Goal: Task Accomplishment & Management: Complete application form

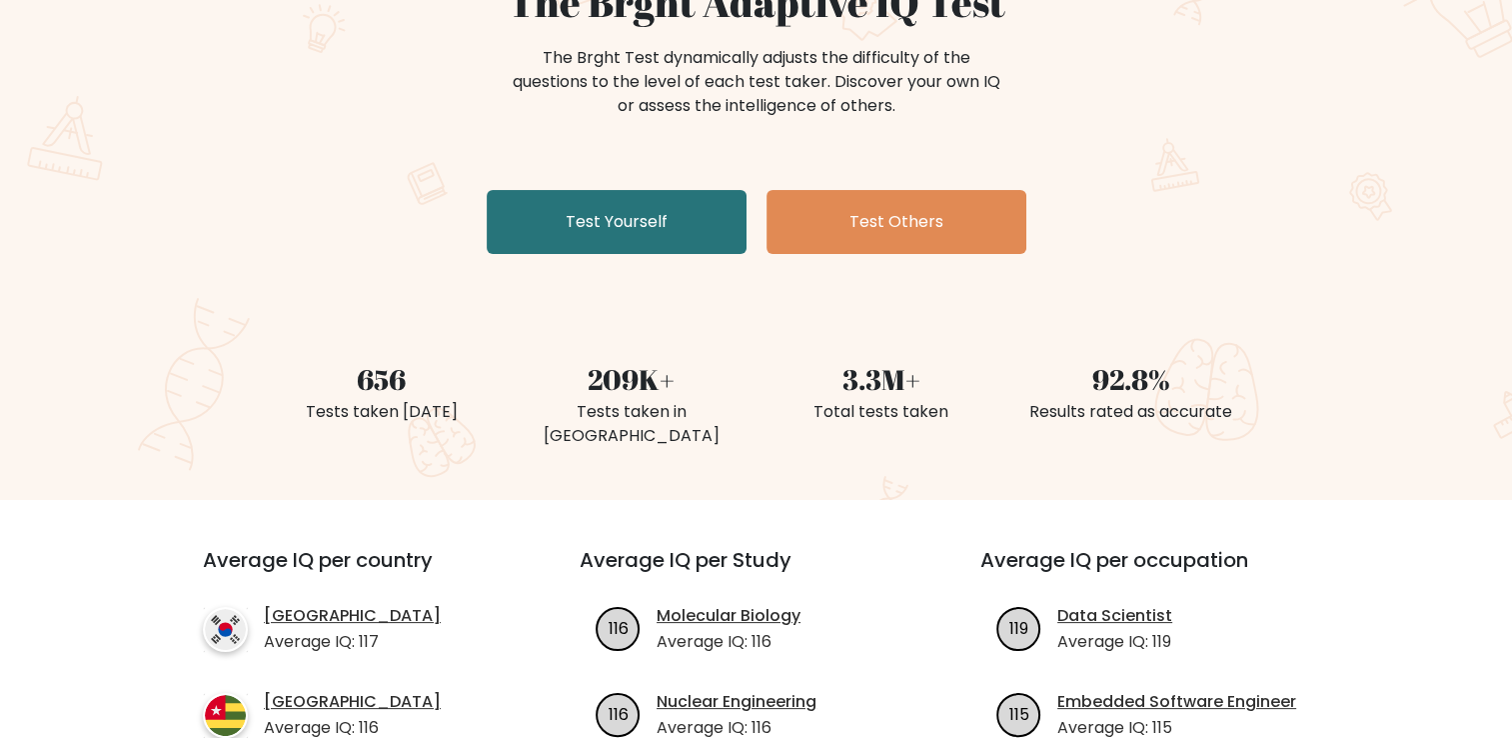
scroll to position [228, 0]
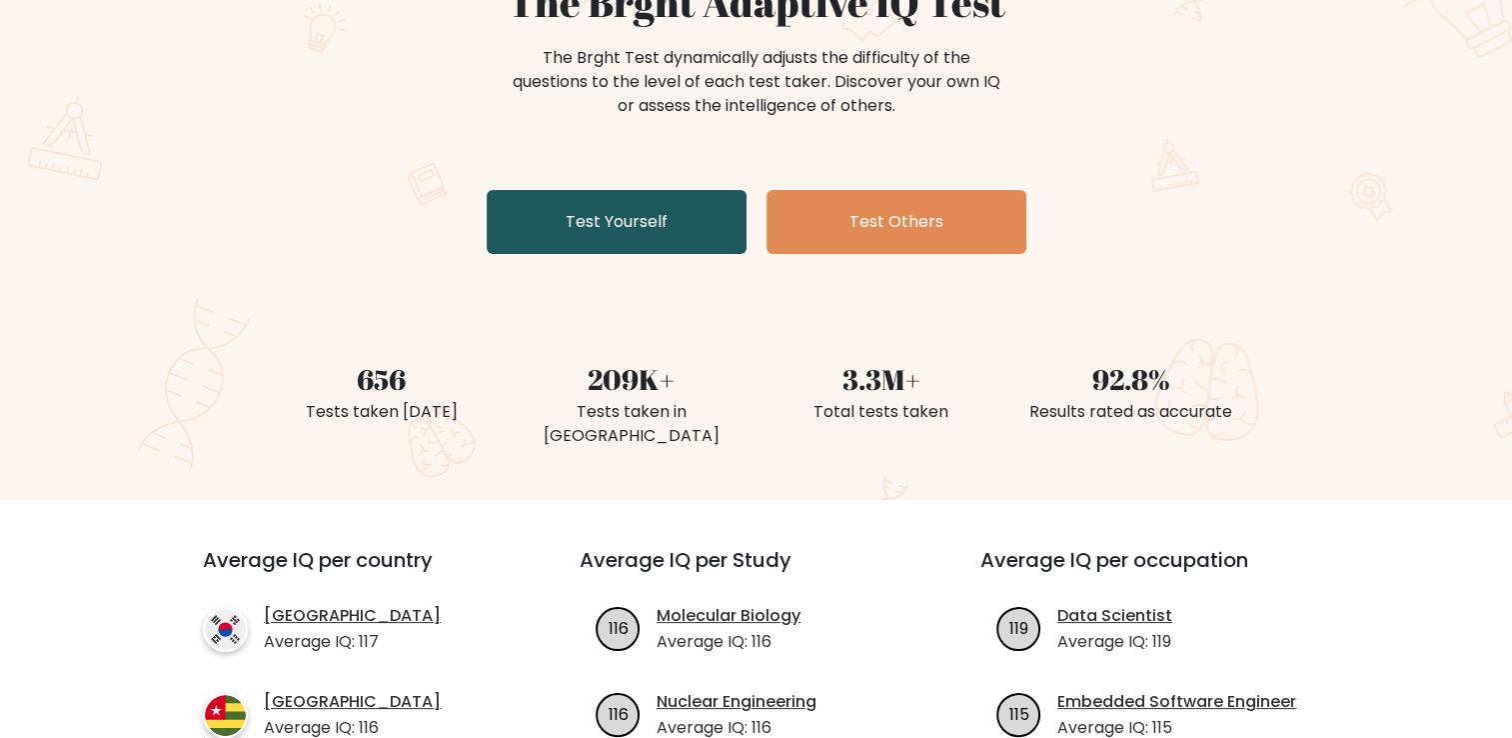
click at [632, 236] on link "Test Yourself" at bounding box center [617, 222] width 260 height 64
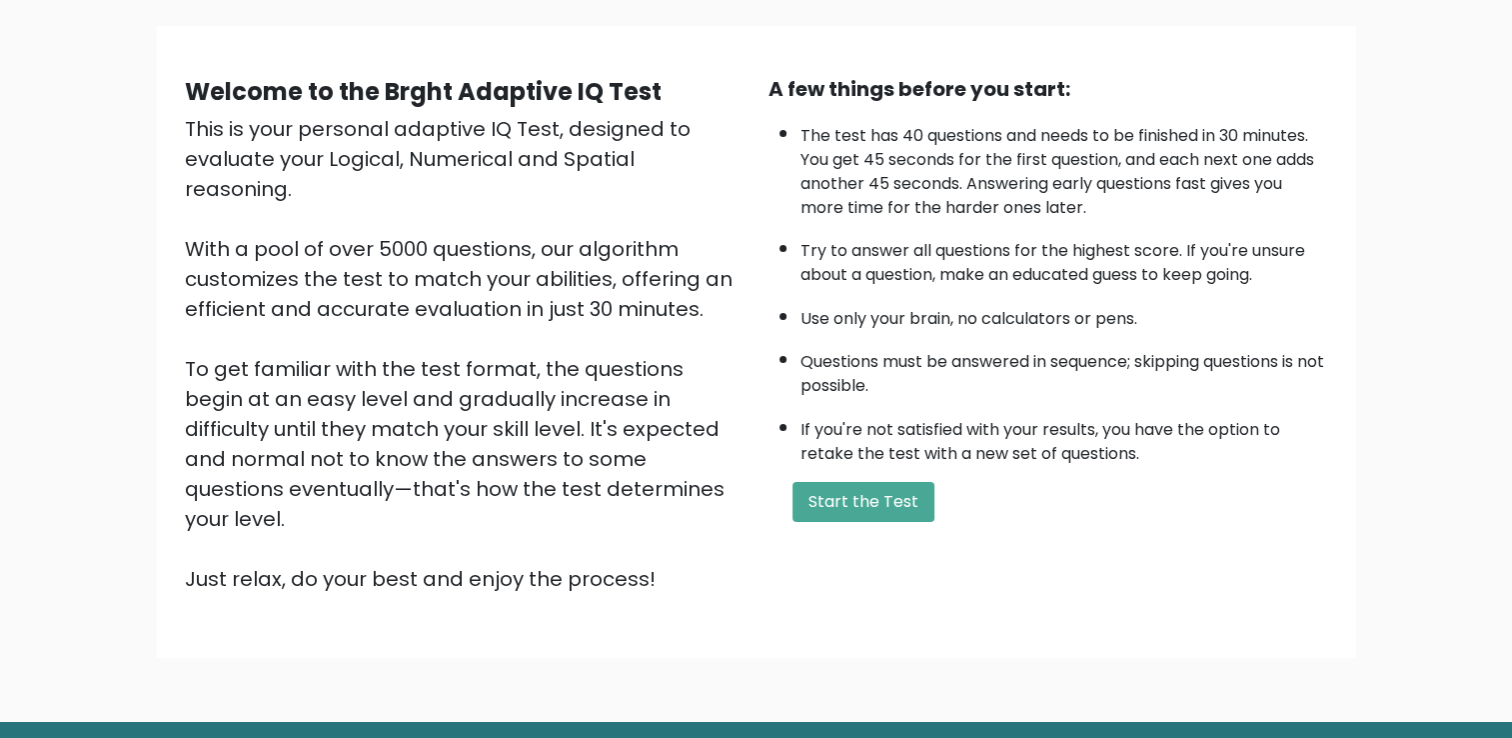
scroll to position [132, 0]
click at [899, 495] on button "Start the Test" at bounding box center [863, 502] width 142 height 40
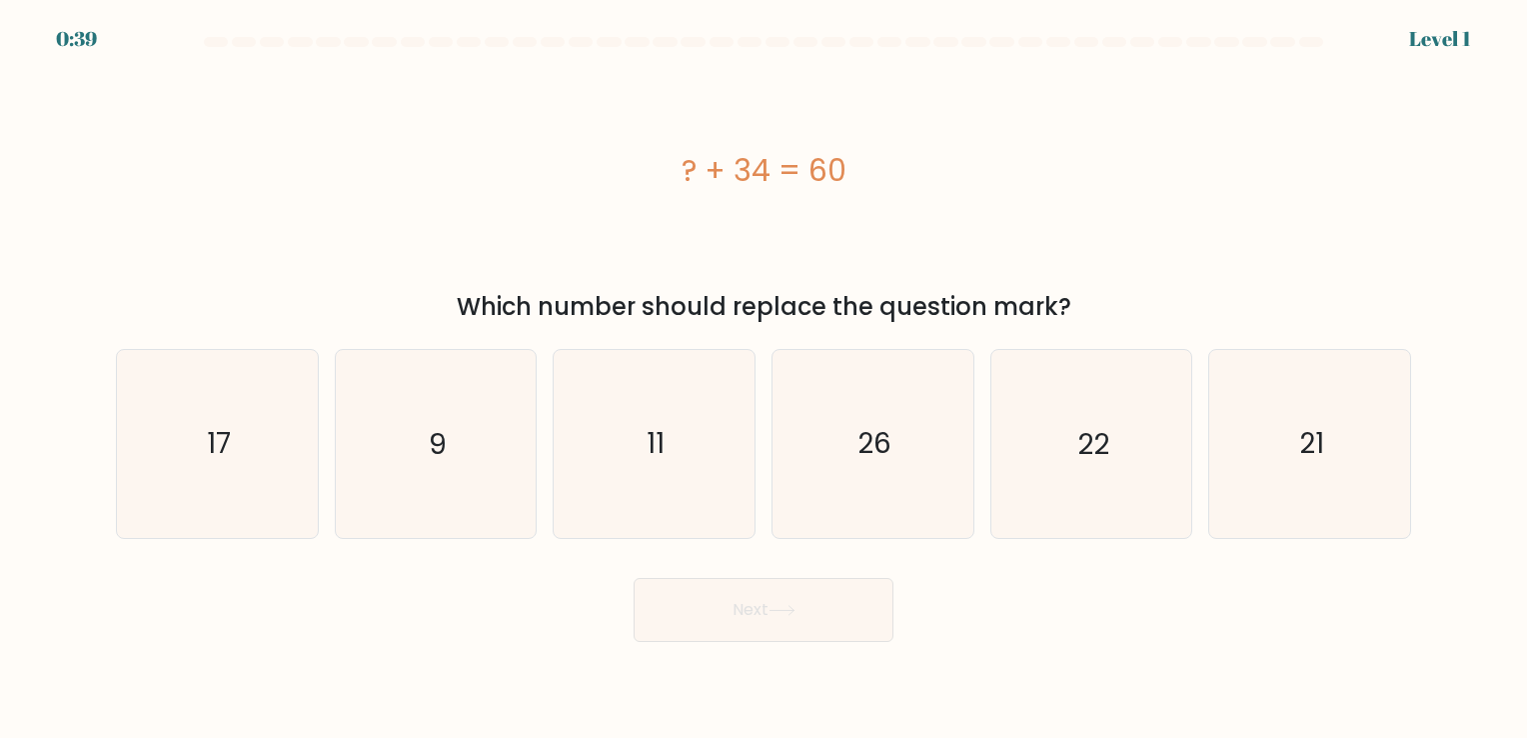
drag, startPoint x: 681, startPoint y: 167, endPoint x: 856, endPoint y: 156, distance: 176.2
click at [856, 156] on div "? + 34 = 60" at bounding box center [763, 170] width 1295 height 45
copy div "? + 34 = 60"
click at [855, 488] on icon "26" at bounding box center [873, 443] width 187 height 187
click at [765, 379] on input "d. 26" at bounding box center [764, 374] width 1 height 10
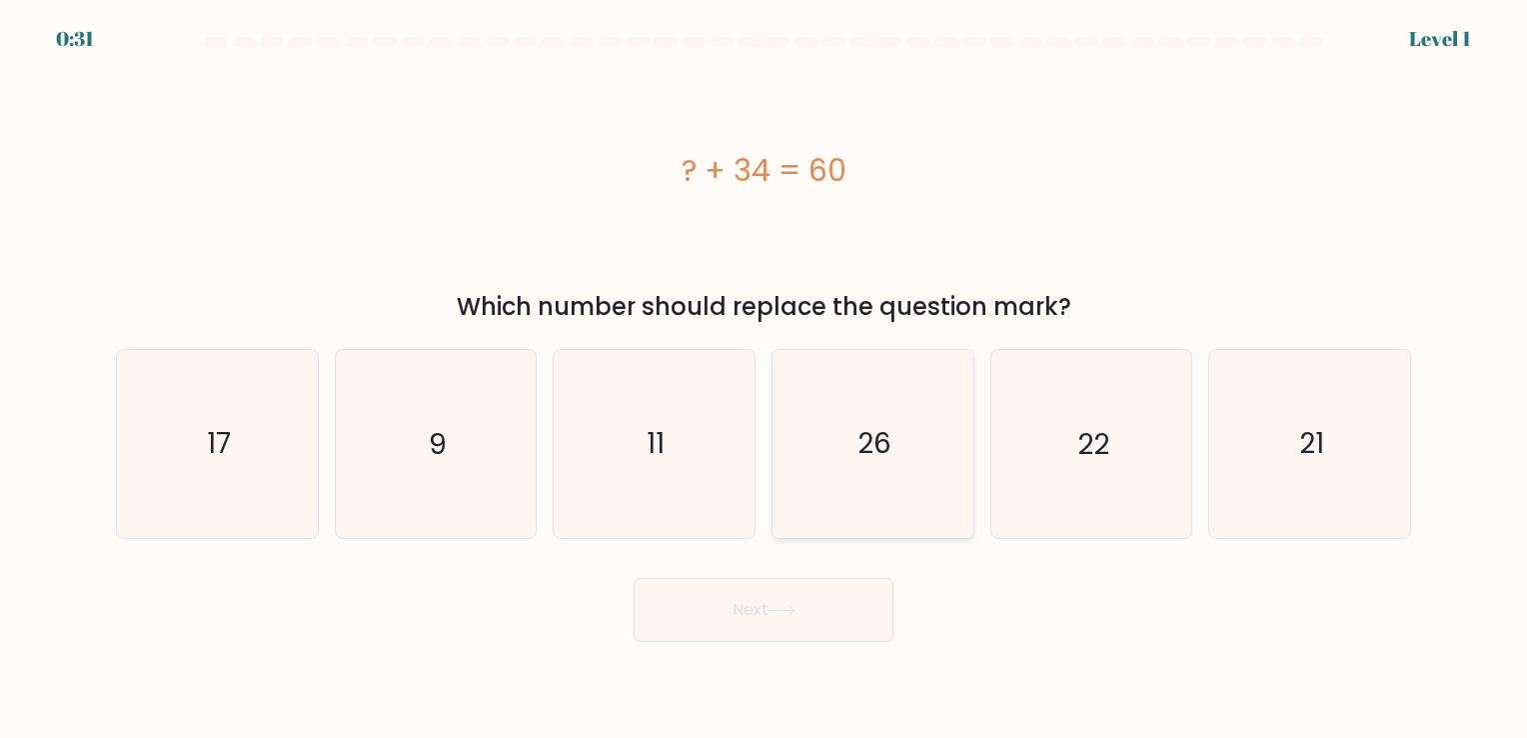
radio input "true"
click at [827, 616] on button "Next" at bounding box center [764, 610] width 260 height 64
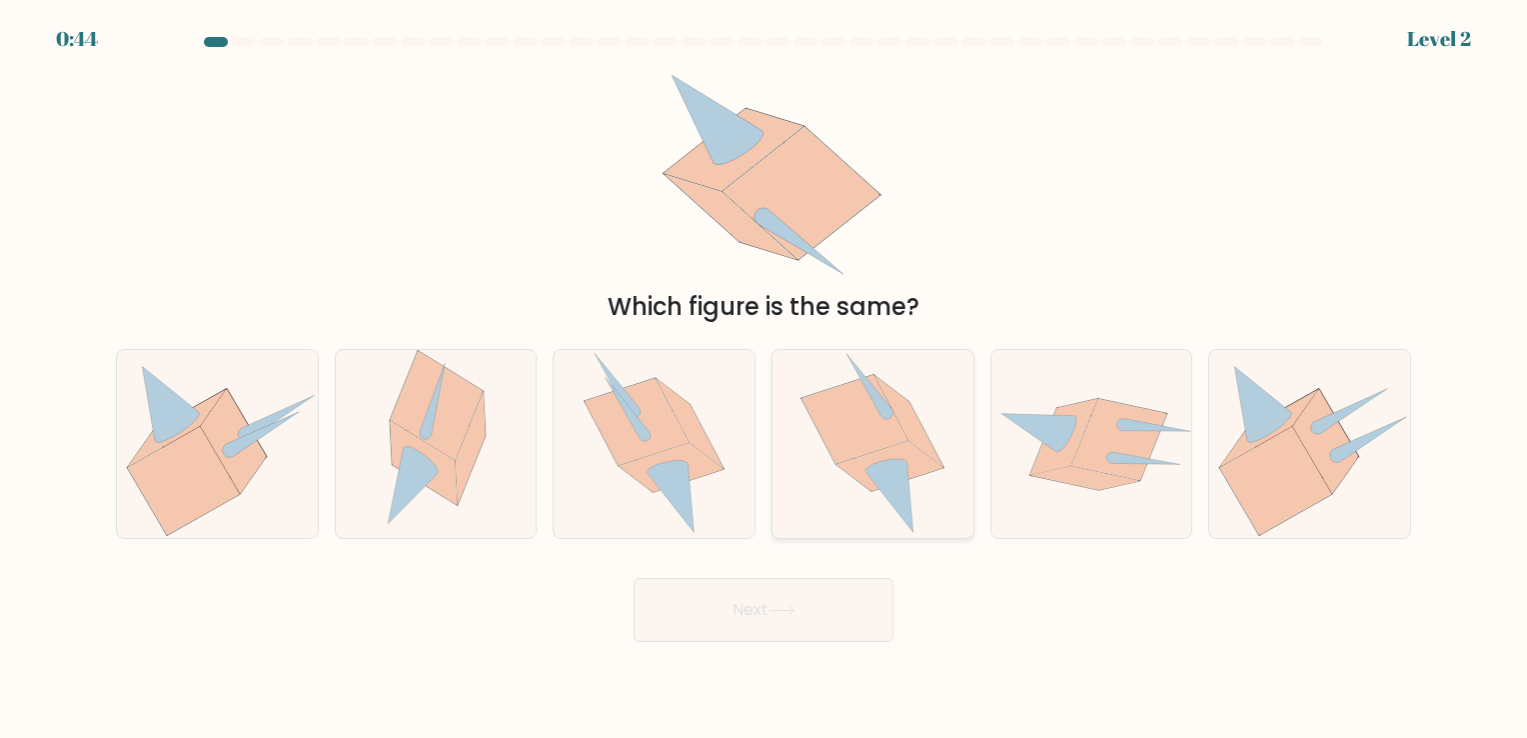
click at [887, 448] on icon at bounding box center [872, 443] width 144 height 187
click at [765, 379] on input "d." at bounding box center [764, 374] width 1 height 10
radio input "true"
click at [812, 626] on button "Next" at bounding box center [764, 610] width 260 height 64
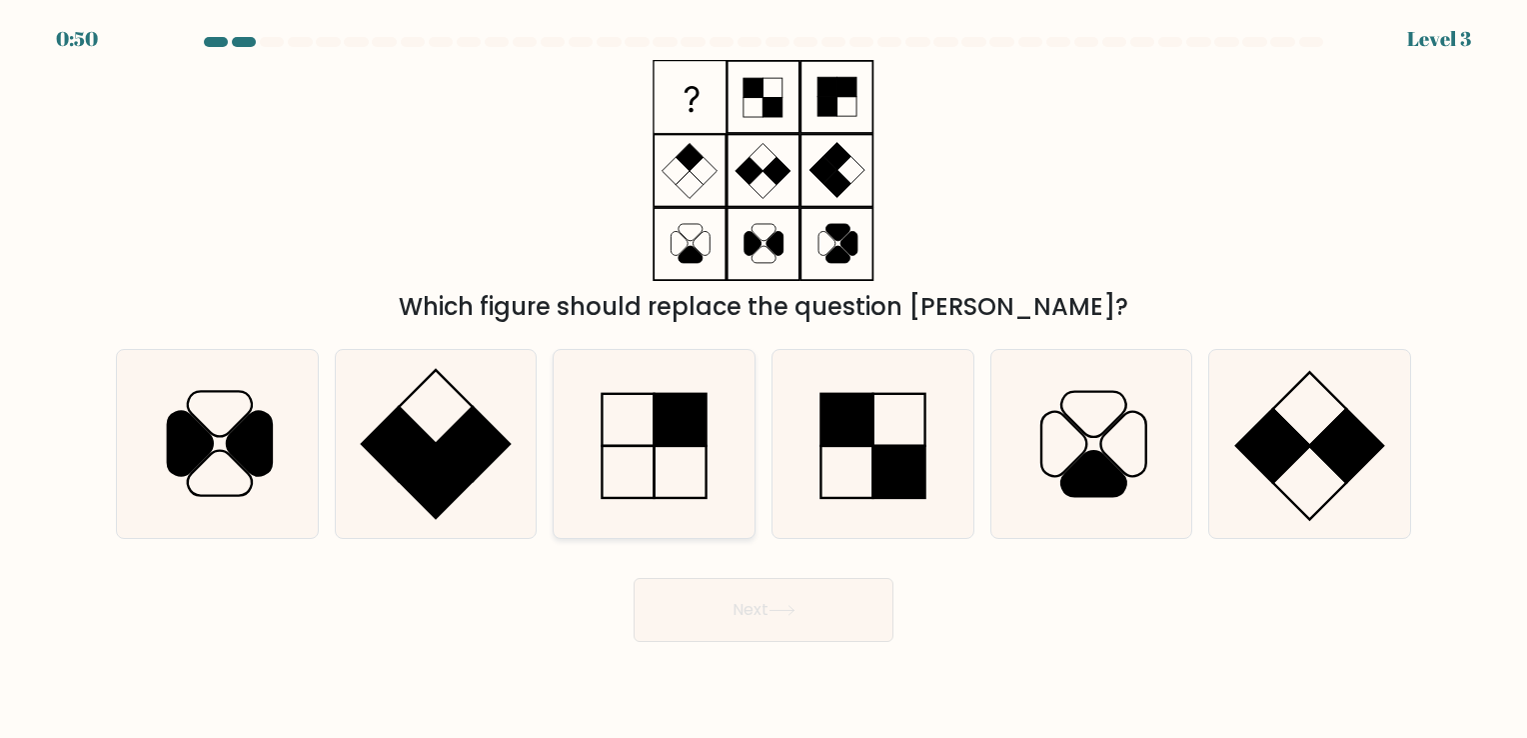
click at [684, 426] on rect at bounding box center [681, 420] width 52 height 52
click at [764, 379] on input "c." at bounding box center [764, 374] width 1 height 10
radio input "true"
click at [851, 628] on button "Next" at bounding box center [764, 610] width 260 height 64
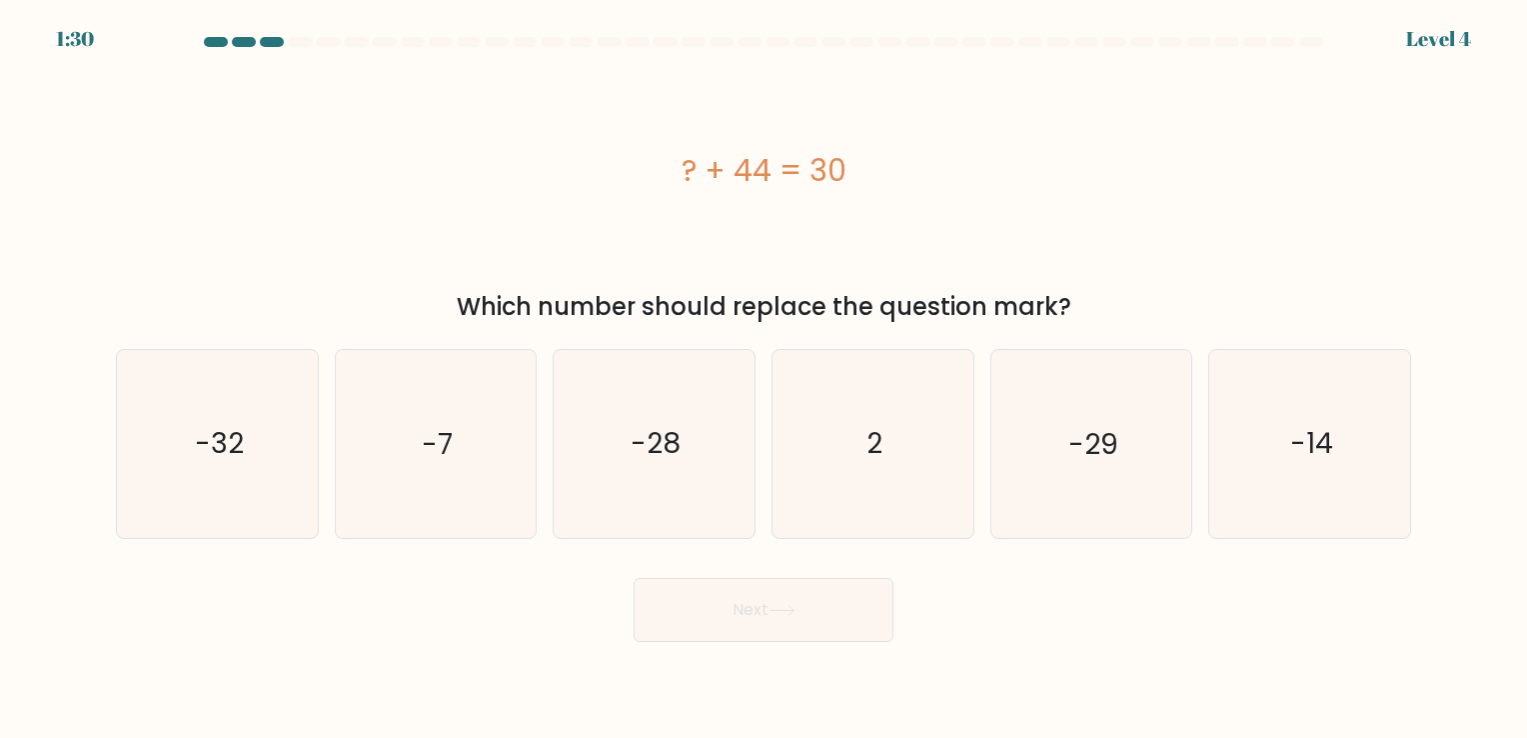
drag, startPoint x: 672, startPoint y: 166, endPoint x: 851, endPoint y: 171, distance: 180.0
click at [851, 171] on div "? + 44 = 30" at bounding box center [763, 170] width 1295 height 45
copy div "? + 44 = 30"
click at [1274, 426] on icon "-14" at bounding box center [1309, 443] width 187 height 187
click at [765, 379] on input "f. -14" at bounding box center [764, 374] width 1 height 10
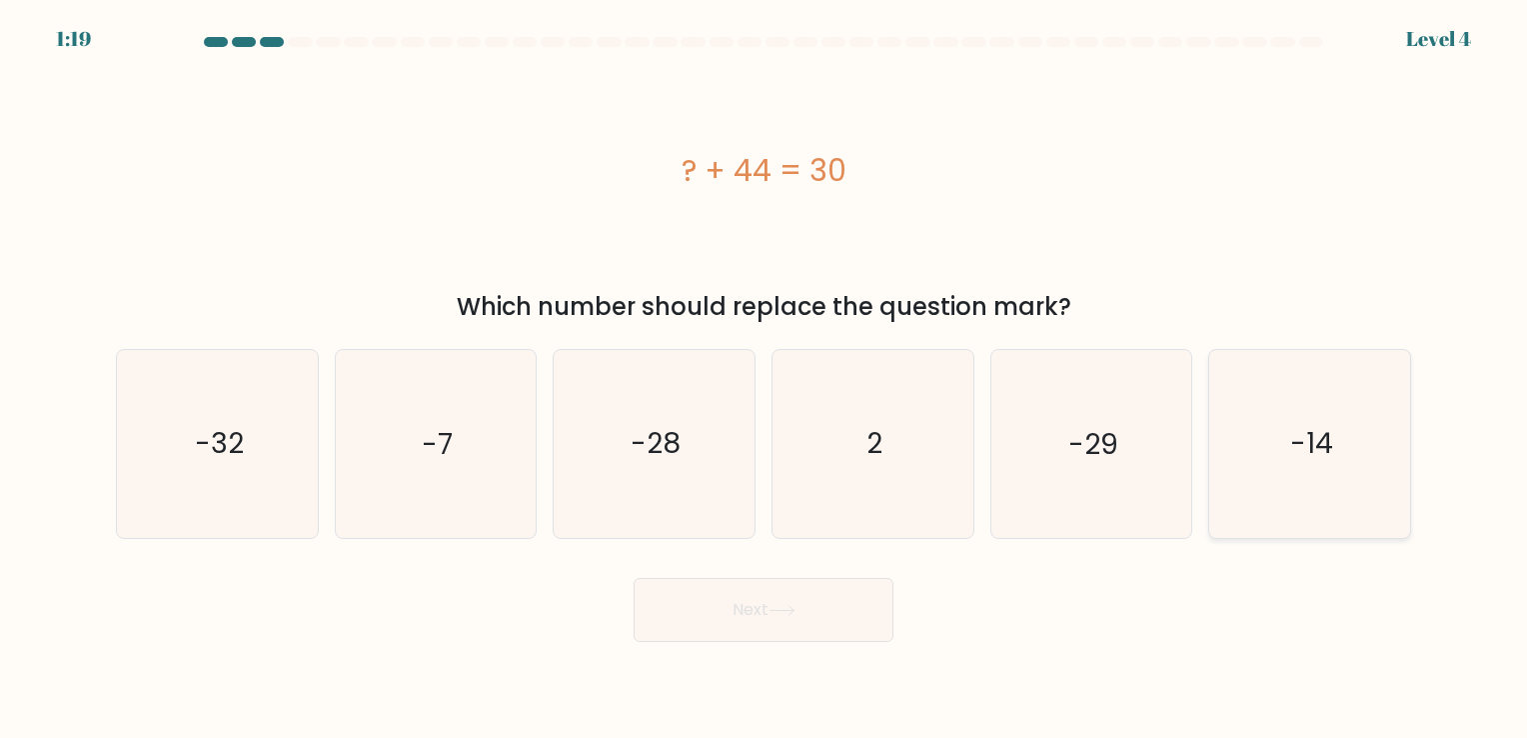
radio input "true"
click at [875, 641] on button "Next" at bounding box center [764, 610] width 260 height 64
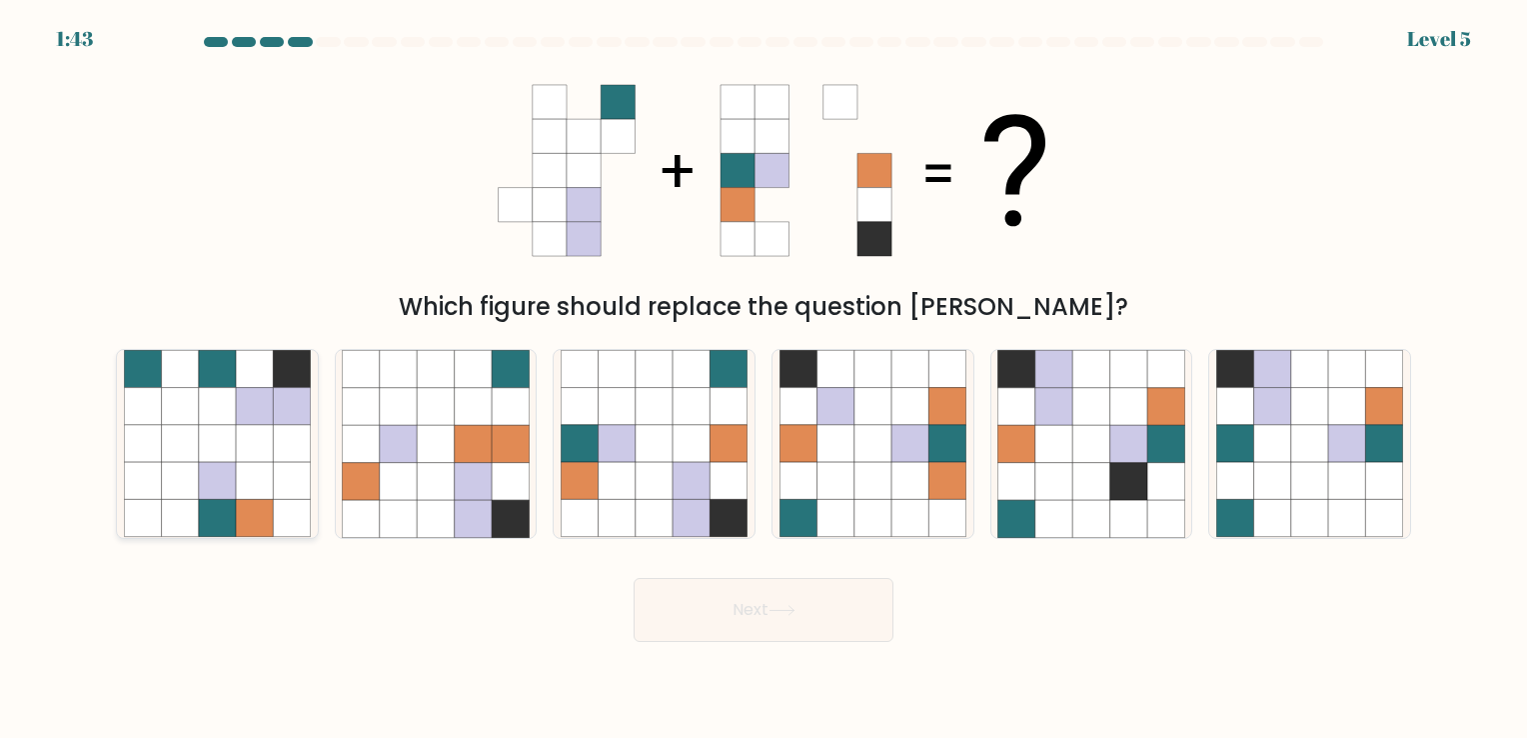
click at [242, 414] on icon at bounding box center [254, 406] width 37 height 37
click at [764, 379] on input "a." at bounding box center [764, 374] width 1 height 10
radio input "true"
click at [791, 593] on button "Next" at bounding box center [764, 610] width 260 height 64
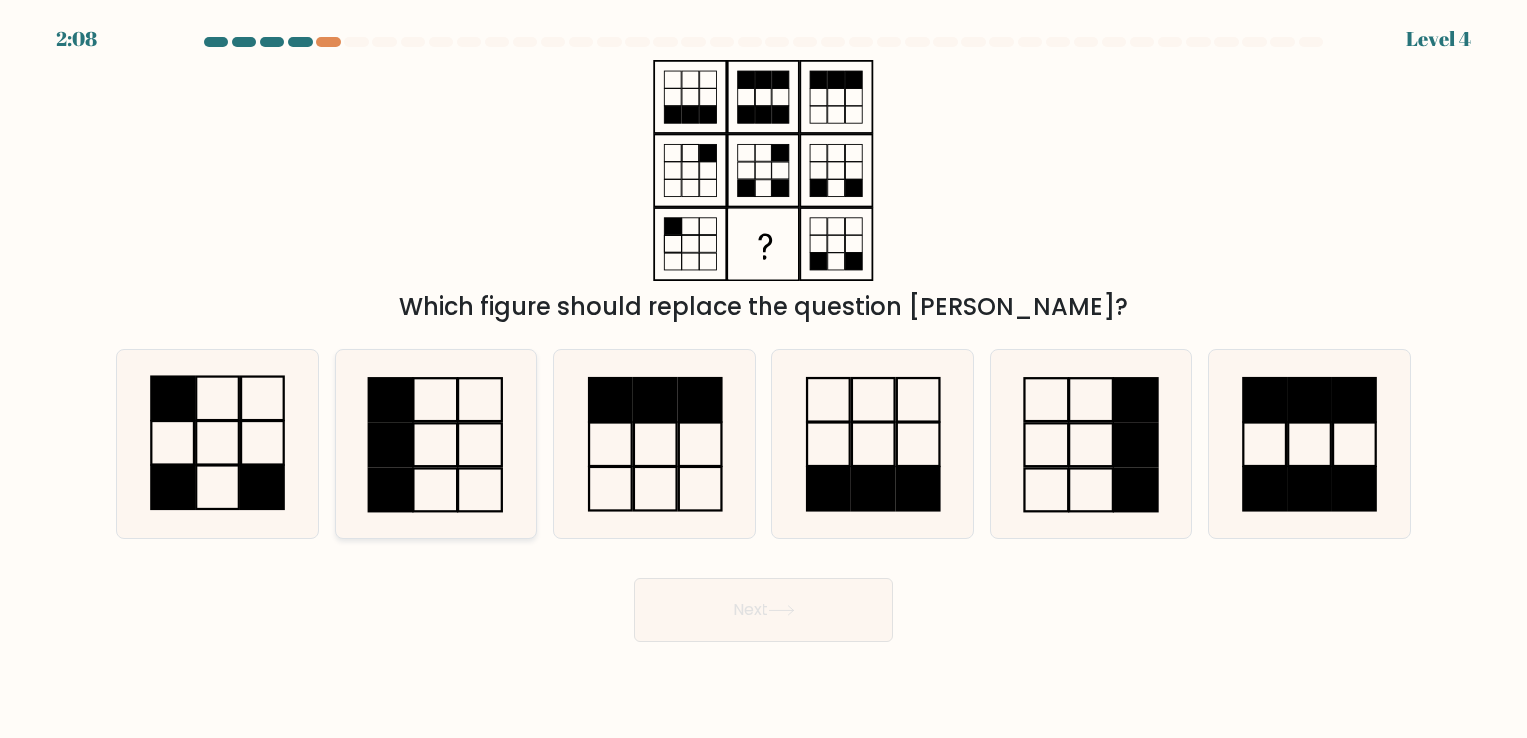
click at [437, 419] on icon at bounding box center [435, 443] width 187 height 187
click at [764, 379] on input "b." at bounding box center [764, 374] width 1 height 10
radio input "true"
click at [756, 602] on button "Next" at bounding box center [764, 610] width 260 height 64
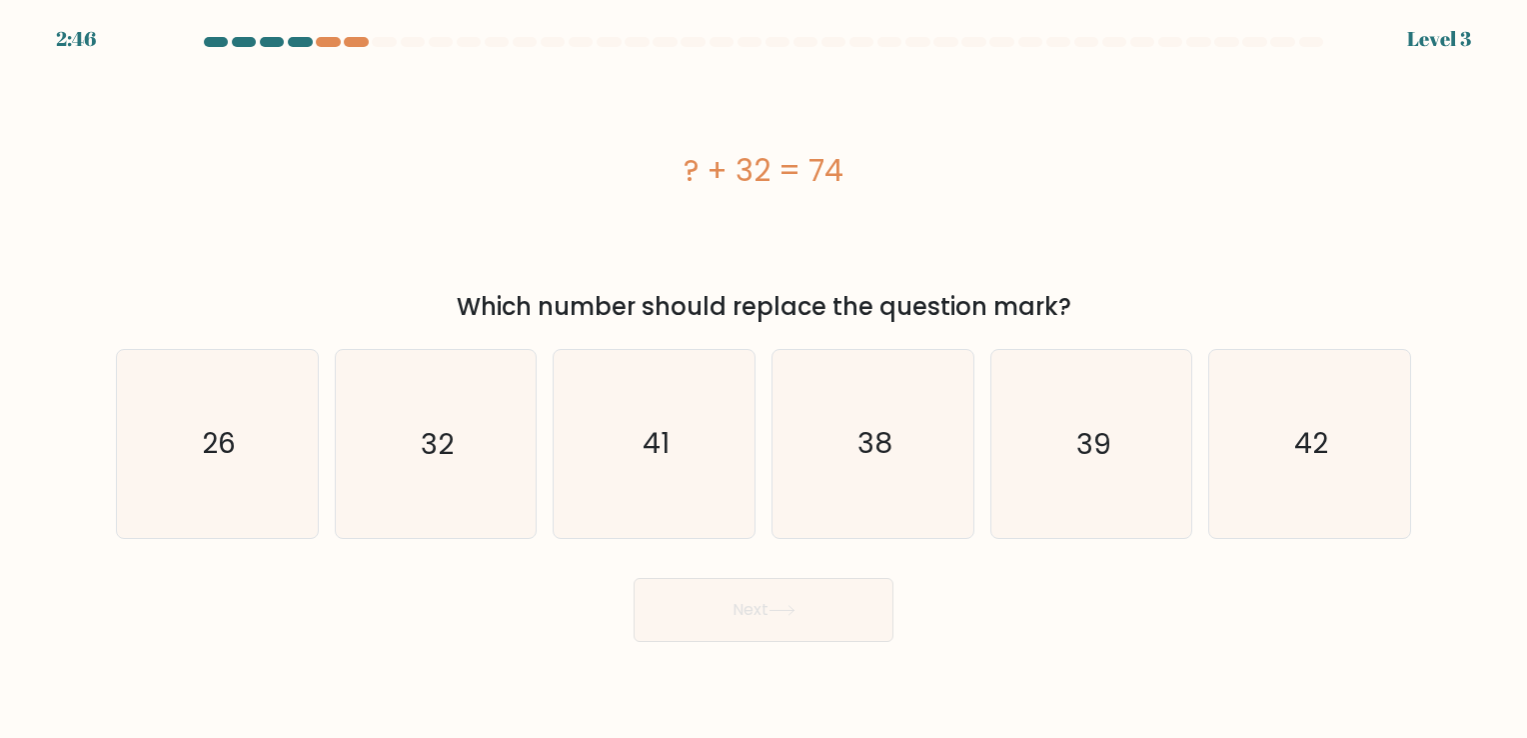
drag, startPoint x: 676, startPoint y: 172, endPoint x: 842, endPoint y: 160, distance: 167.3
click at [842, 160] on div "? + 32 = 74" at bounding box center [763, 170] width 1295 height 45
copy div "? + 32 = 74"
click at [1350, 446] on icon "42" at bounding box center [1309, 443] width 187 height 187
click at [765, 379] on input "f. 42" at bounding box center [764, 374] width 1 height 10
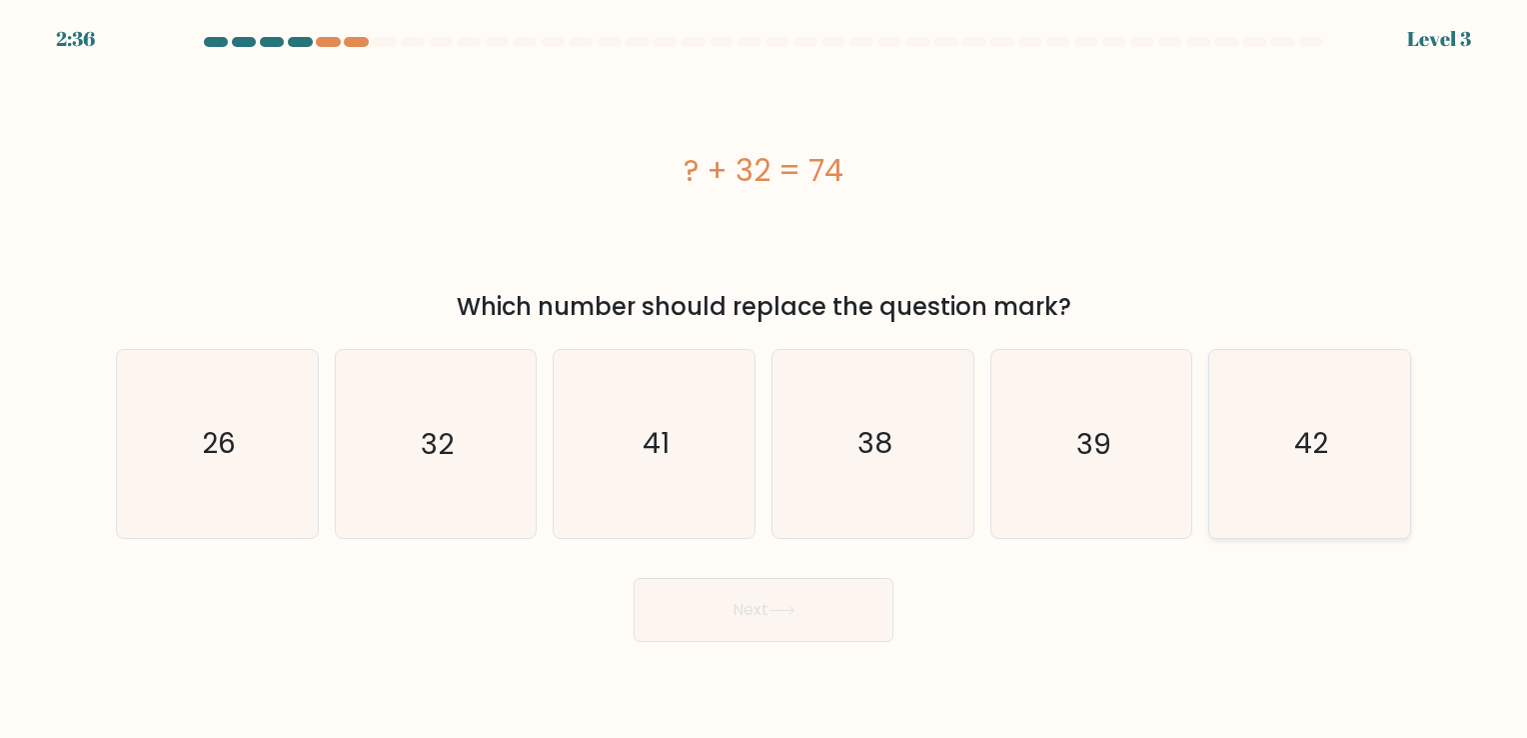
radio input "true"
click at [836, 591] on button "Next" at bounding box center [764, 610] width 260 height 64
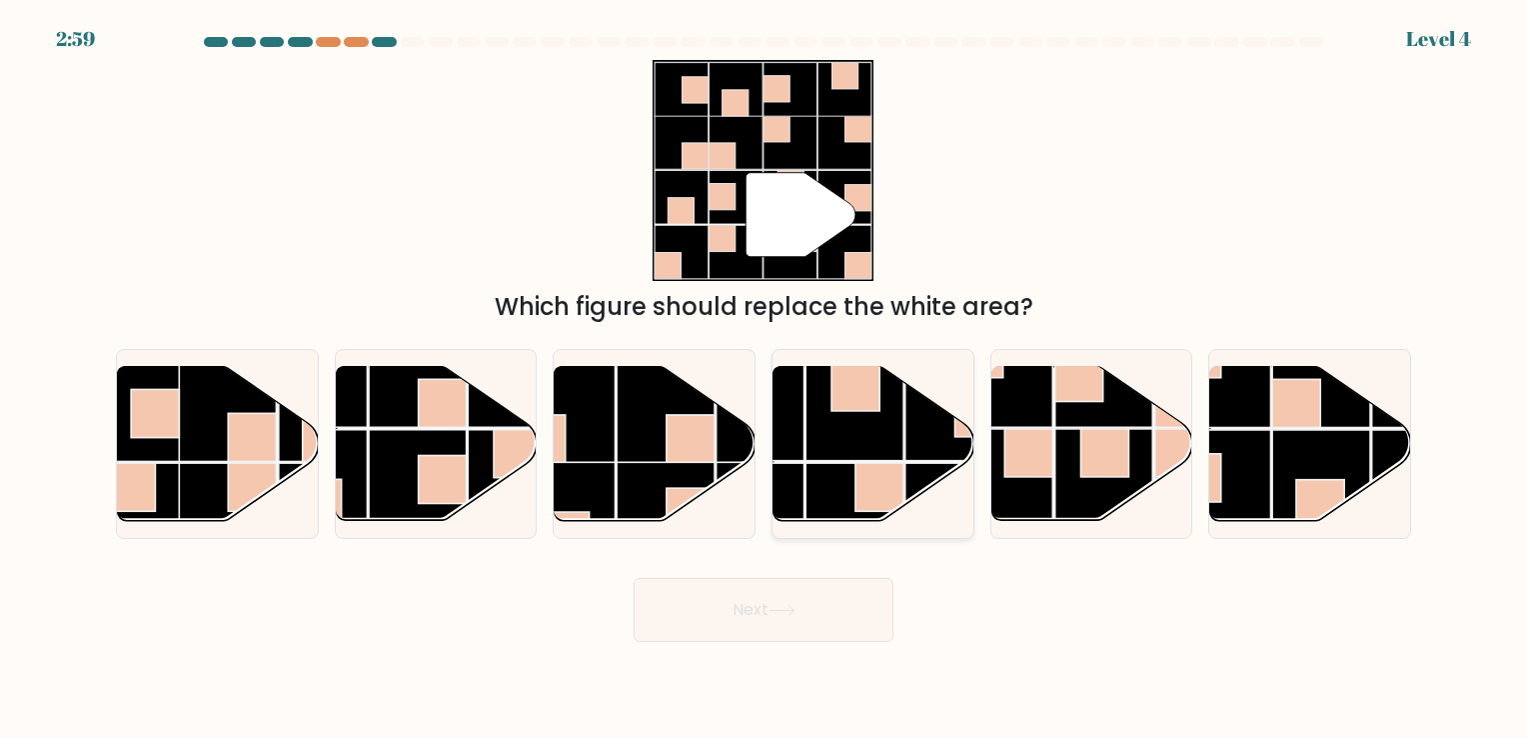
click at [875, 442] on rect at bounding box center [854, 411] width 98 height 98
click at [765, 379] on input "d." at bounding box center [764, 374] width 1 height 10
radio input "true"
click at [790, 594] on button "Next" at bounding box center [764, 610] width 260 height 64
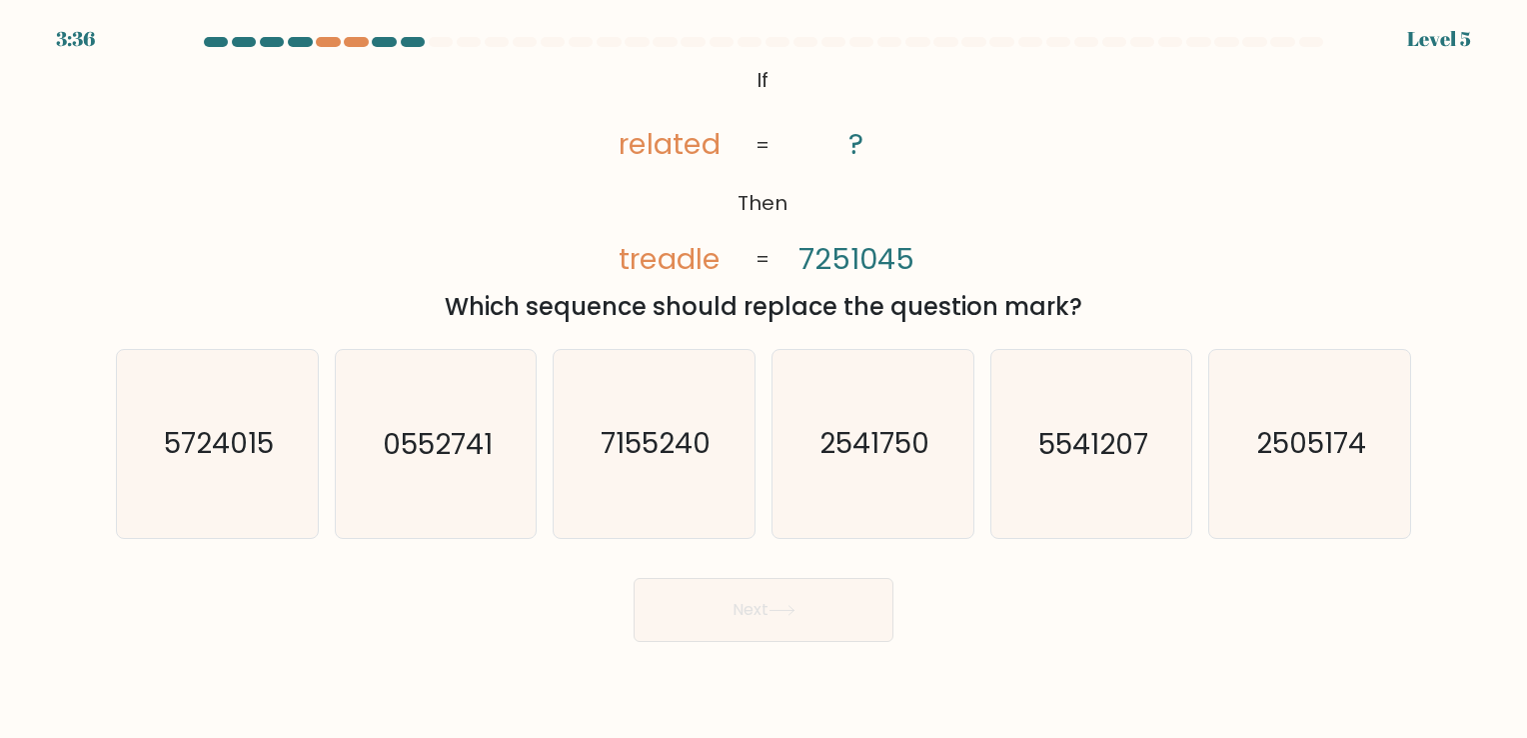
drag, startPoint x: 758, startPoint y: 78, endPoint x: 1078, endPoint y: 307, distance: 394.1
click at [1078, 307] on div "@import url('https://fonts.googleapis.com/css?family=Abril+Fatface:400,100,100i…" at bounding box center [763, 192] width 1319 height 265
copy div "If Then related treadle ? 7251045 = = Which sequence should replace the questio…"
click at [1060, 223] on div "@import url('https://fonts.googleapis.com/css?family=Abril+Fatface:400,100,100i…" at bounding box center [763, 192] width 1319 height 265
click at [1363, 403] on icon "2505174" at bounding box center [1309, 443] width 187 height 187
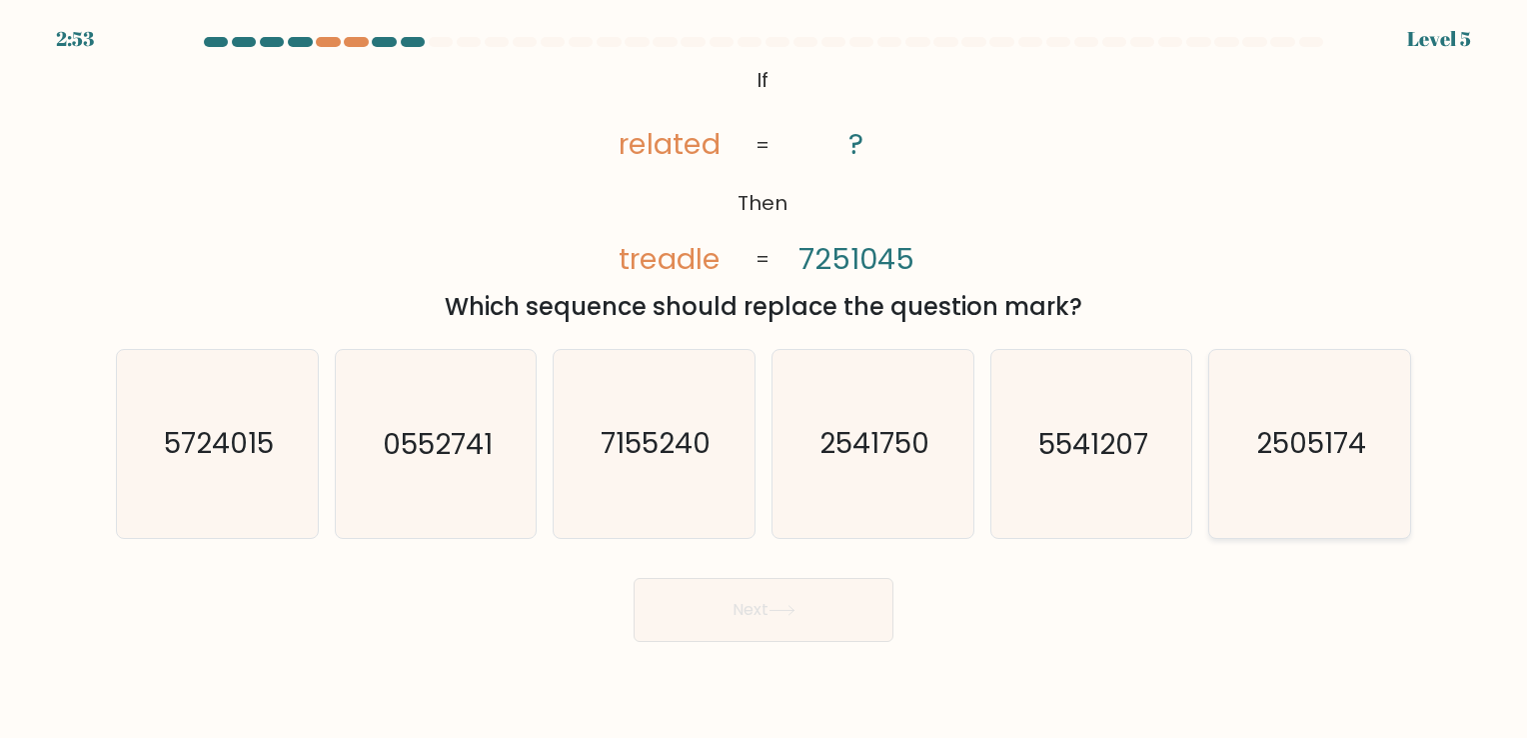
click at [765, 379] on input "f. 2505174" at bounding box center [764, 374] width 1 height 10
radio input "true"
click at [780, 647] on body "2:52 Level 5 If" at bounding box center [763, 369] width 1527 height 738
click at [813, 620] on button "Next" at bounding box center [764, 610] width 260 height 64
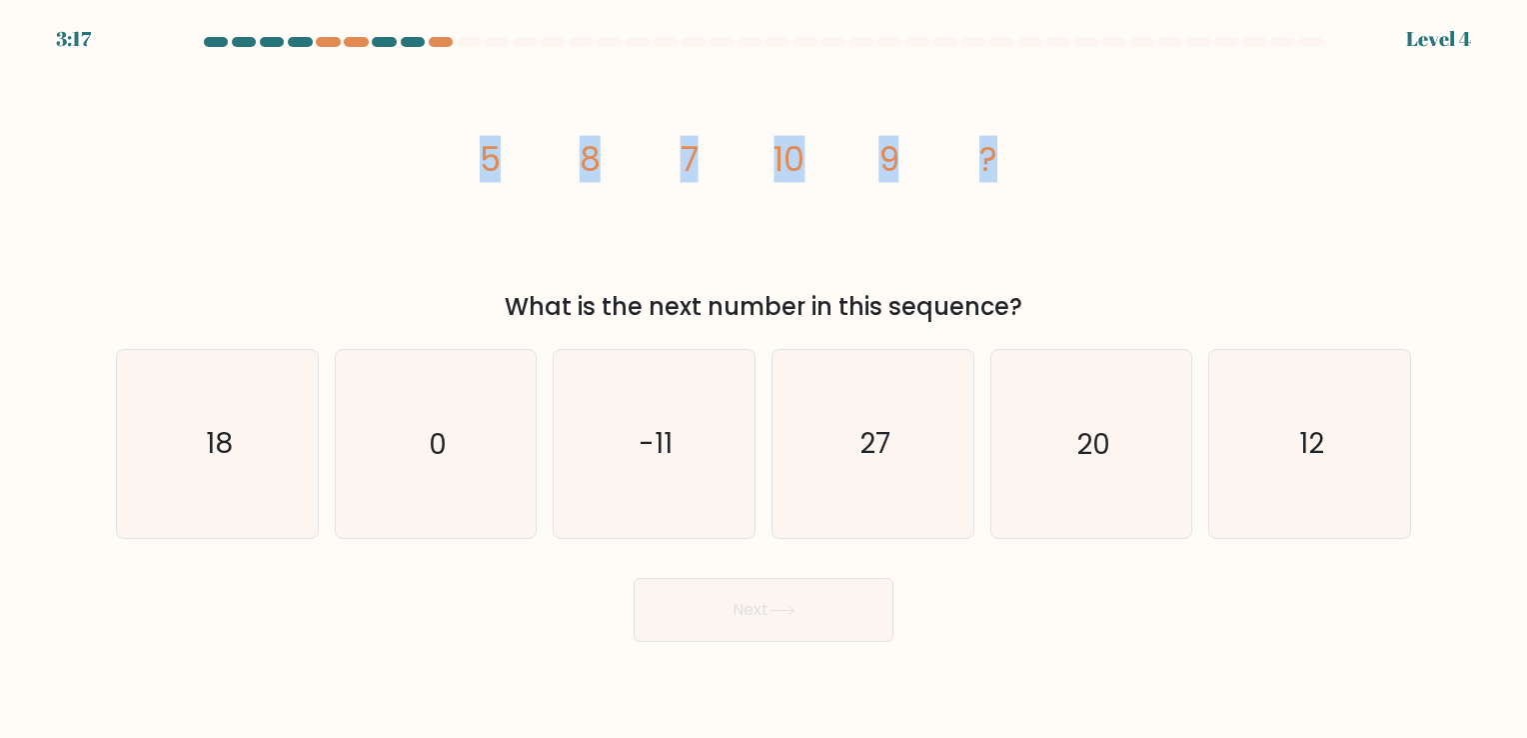
drag, startPoint x: 480, startPoint y: 155, endPoint x: 1093, endPoint y: 181, distance: 614.2
click at [1093, 181] on div "image/svg+xml 5 8 7 10 9 ? What is the next number in this sequence?" at bounding box center [763, 192] width 1319 height 265
click at [480, 165] on tspan "5" at bounding box center [490, 159] width 21 height 47
drag, startPoint x: 479, startPoint y: 152, endPoint x: 1030, endPoint y: 315, distance: 575.2
click at [1030, 315] on div "image/svg+xml 5 8 7 10 9 ? What is the next number in this sequence?" at bounding box center [763, 192] width 1319 height 265
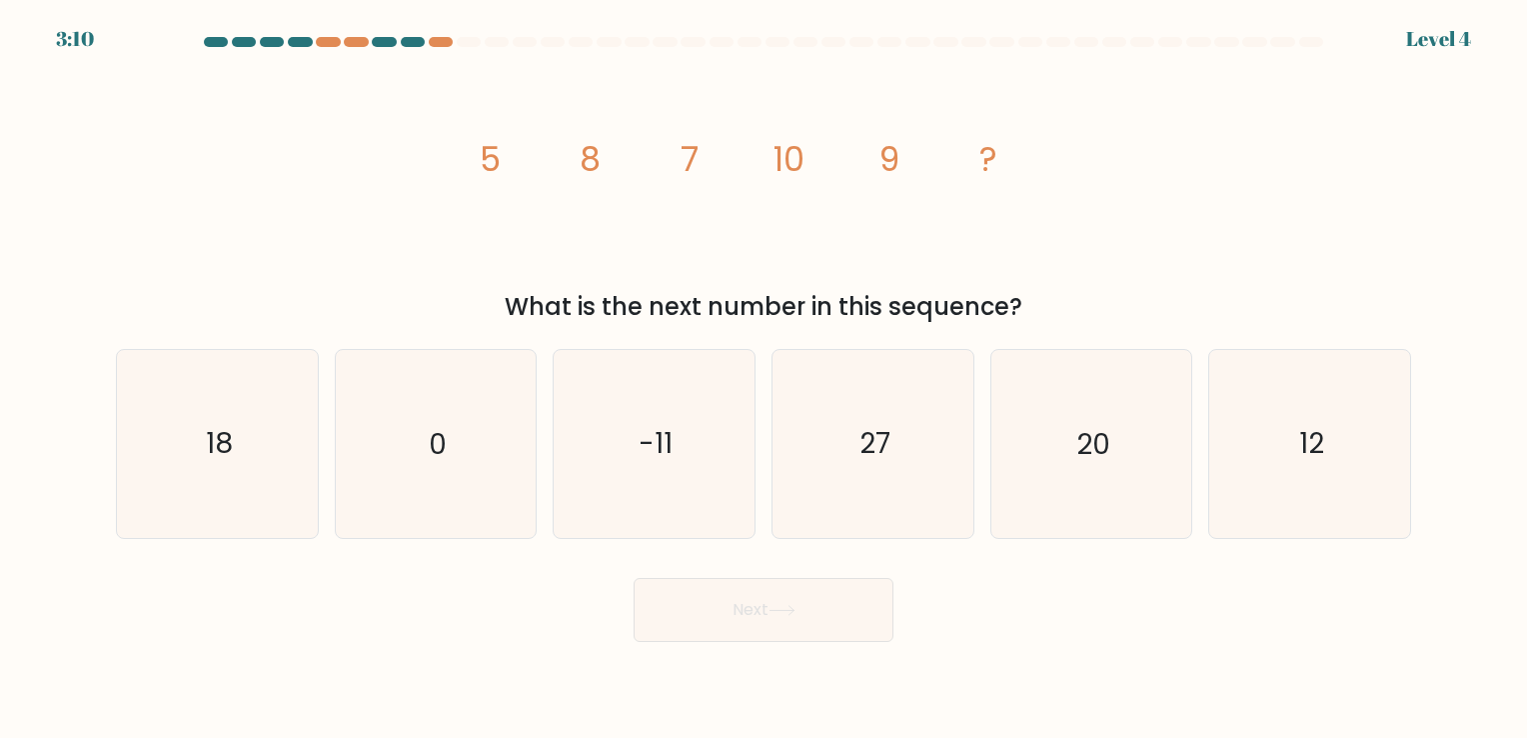
copy div "5 8 7 10 9 ? What is the next number in this sequence?"
click at [1271, 443] on icon "12" at bounding box center [1309, 443] width 187 height 187
click at [765, 379] on input "f. 12" at bounding box center [764, 374] width 1 height 10
radio input "true"
click at [818, 641] on button "Next" at bounding box center [764, 610] width 260 height 64
